Goal: Check status: Check status

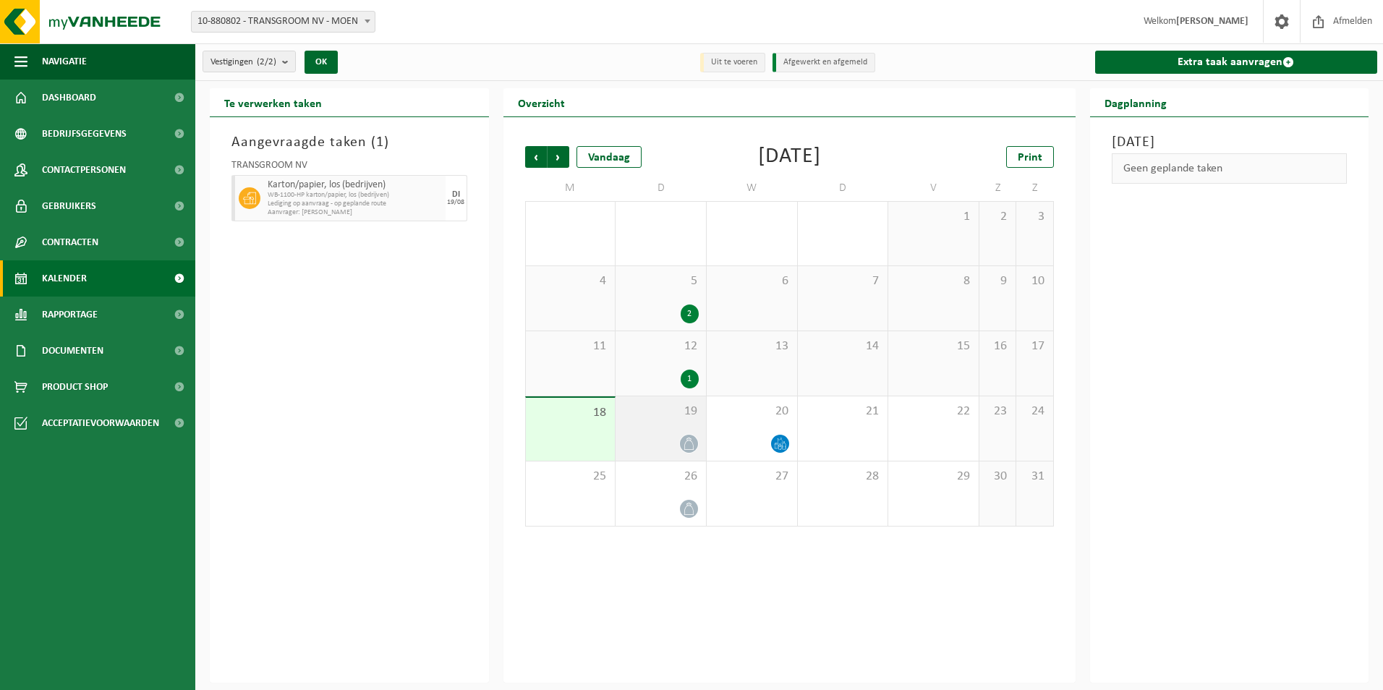
click at [653, 415] on span "19" at bounding box center [661, 411] width 76 height 16
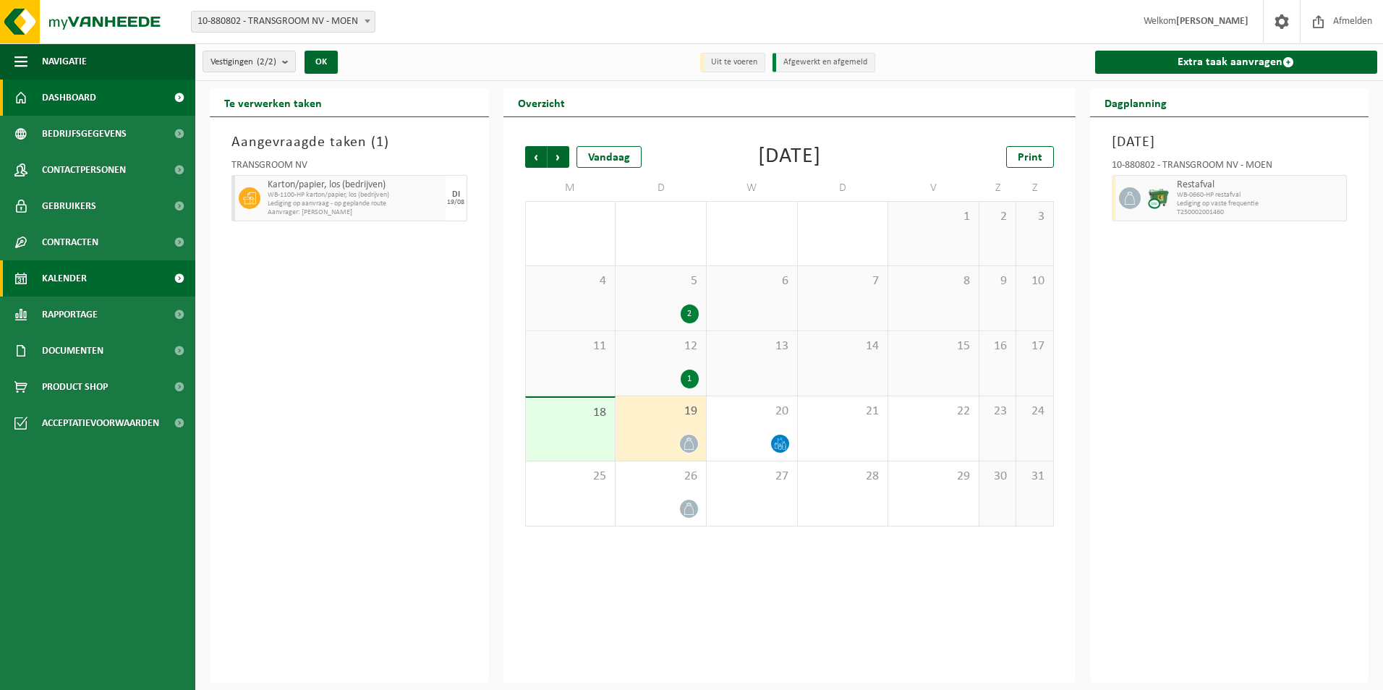
click at [48, 93] on span "Dashboard" at bounding box center [69, 98] width 54 height 36
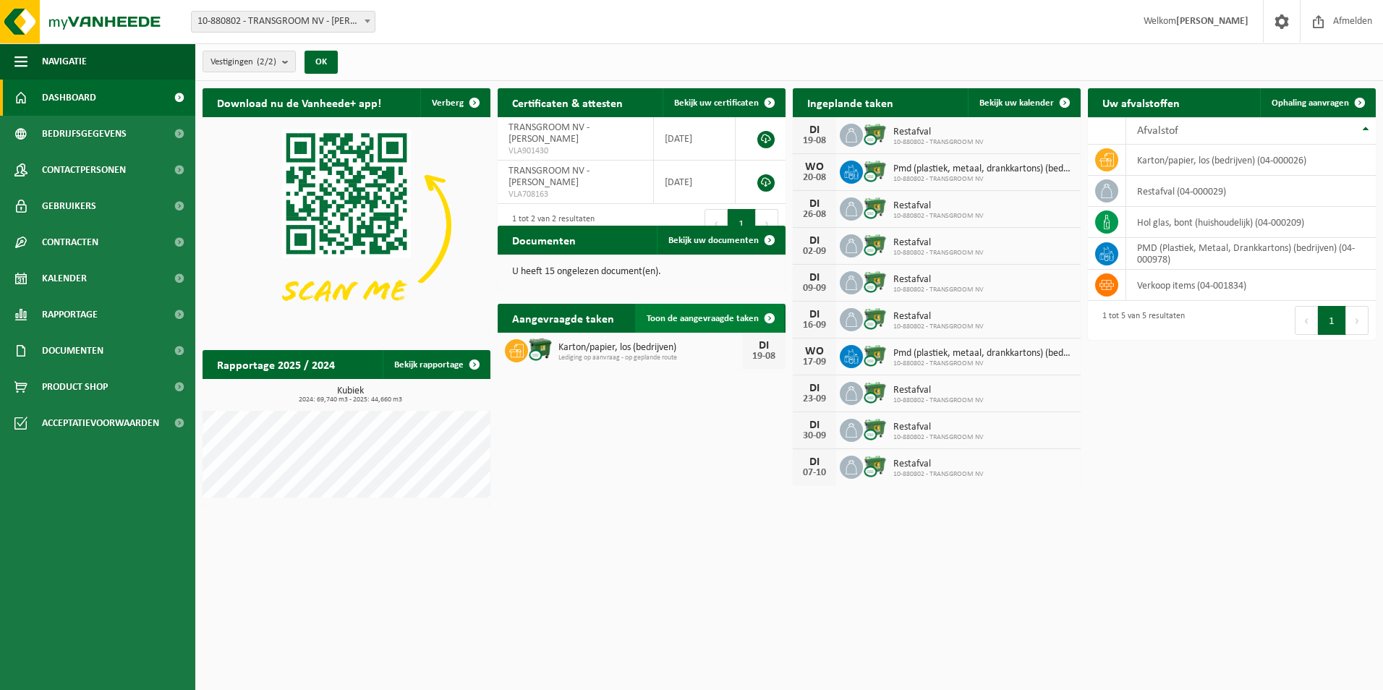
click at [681, 321] on span "Toon de aangevraagde taken" at bounding box center [702, 318] width 112 height 9
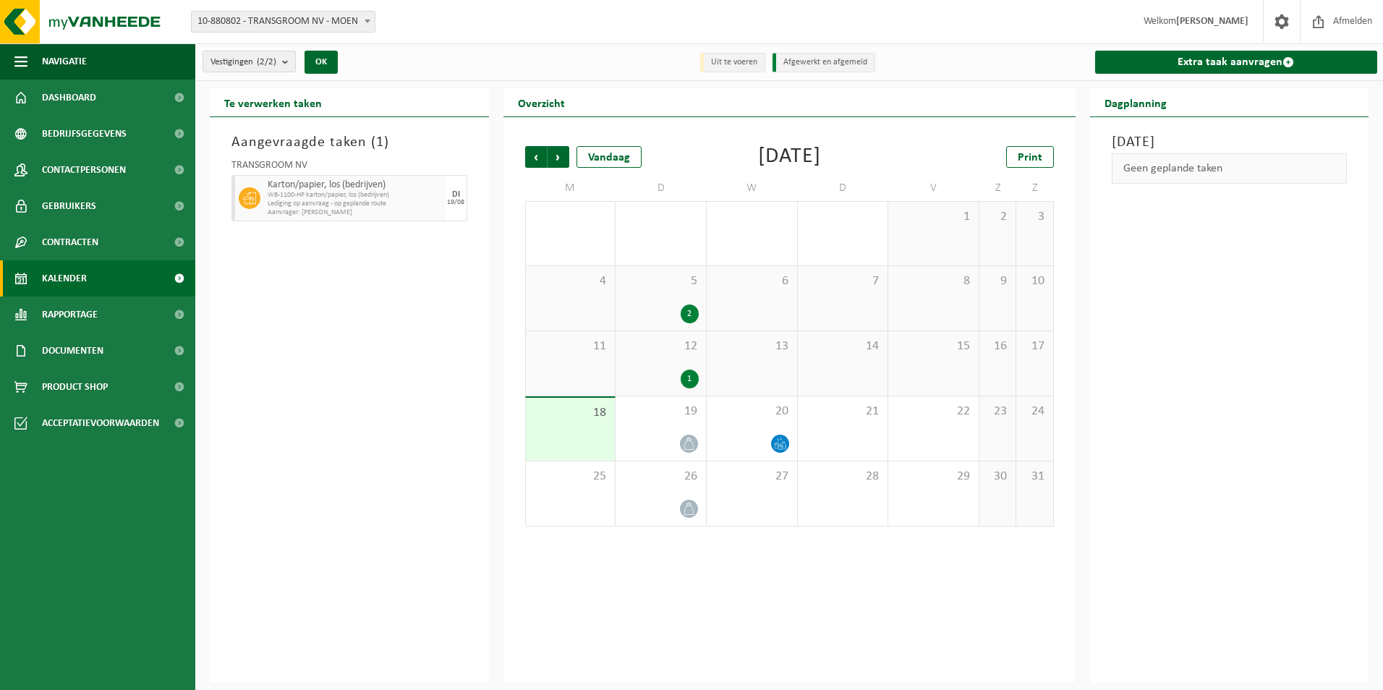
click at [367, 195] on span "WB-1100-HP karton/papier, los (bedrijven)" at bounding box center [355, 195] width 174 height 9
click at [302, 187] on span "Karton/papier, los (bedrijven)" at bounding box center [355, 185] width 174 height 12
drag, startPoint x: 302, startPoint y: 187, endPoint x: 309, endPoint y: 278, distance: 91.5
click at [309, 278] on div "Aangevraagde taken ( 1 ) TRANSGROOM NV Karton/papier, los (bedrijven) WB-1100-H…" at bounding box center [349, 399] width 279 height 565
